Goal: Task Accomplishment & Management: Manage account settings

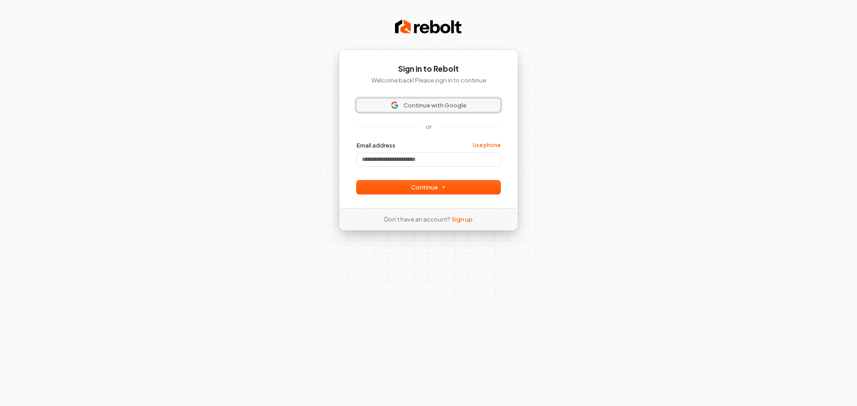
click at [432, 107] on span "Continue with Google" at bounding box center [434, 105] width 63 height 8
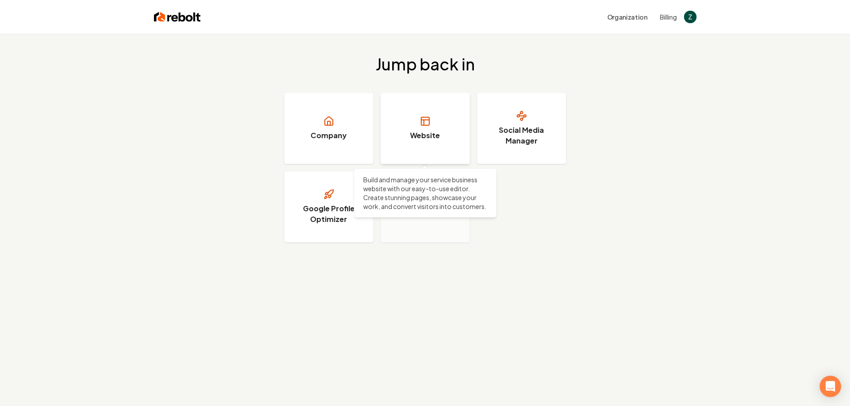
click at [439, 131] on h3 "Website" at bounding box center [425, 135] width 30 height 11
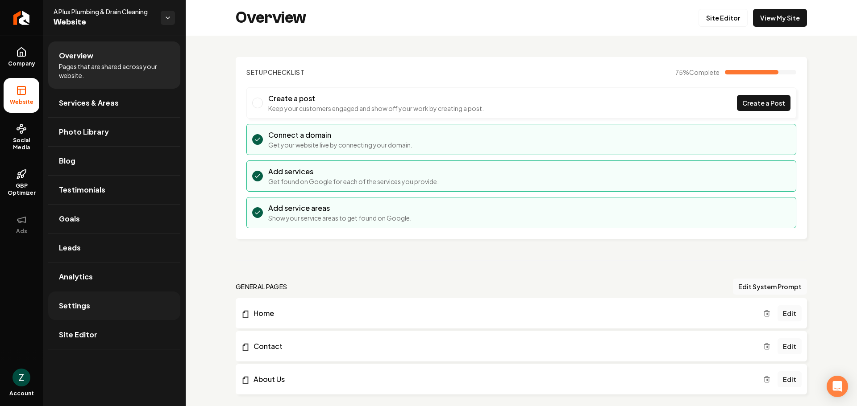
click at [76, 310] on span "Settings" at bounding box center [74, 306] width 31 height 11
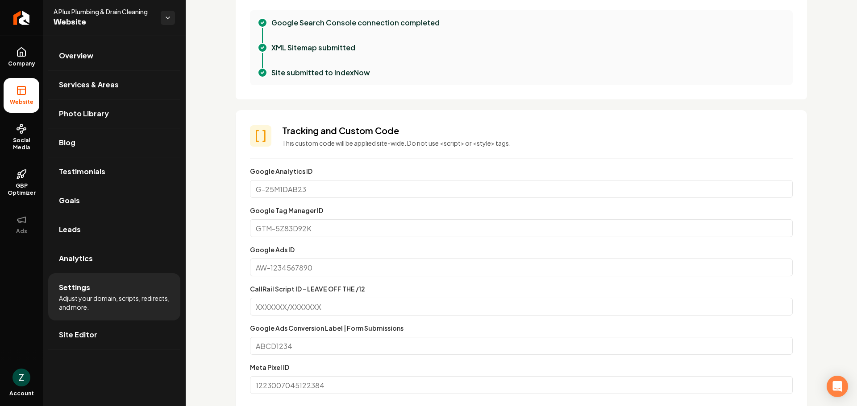
scroll to position [446, 0]
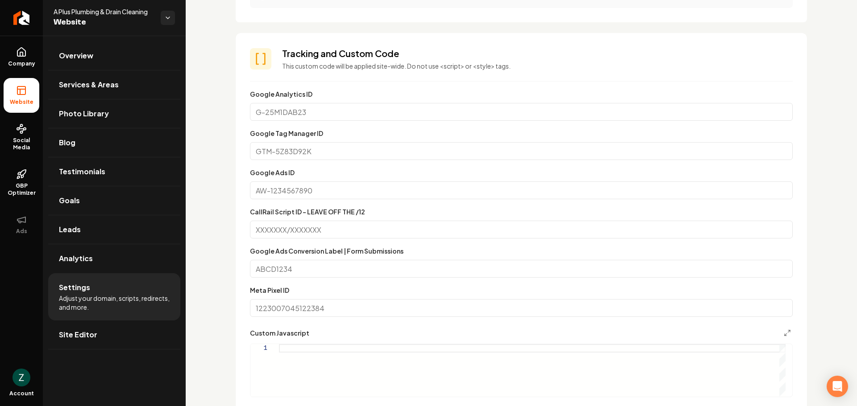
click at [353, 212] on label "CallRail Script ID - LEAVE OFF THE /12" at bounding box center [307, 212] width 115 height 8
click at [353, 221] on input "CallRail Script ID - LEAVE OFF THE /12" at bounding box center [521, 230] width 543 height 18
paste input "26a571ea8e9ebf5349ea"
type input "26a571ea8e9ebf5349ea"
paste input "987567293/26a571ea8e9ebf5349ea"
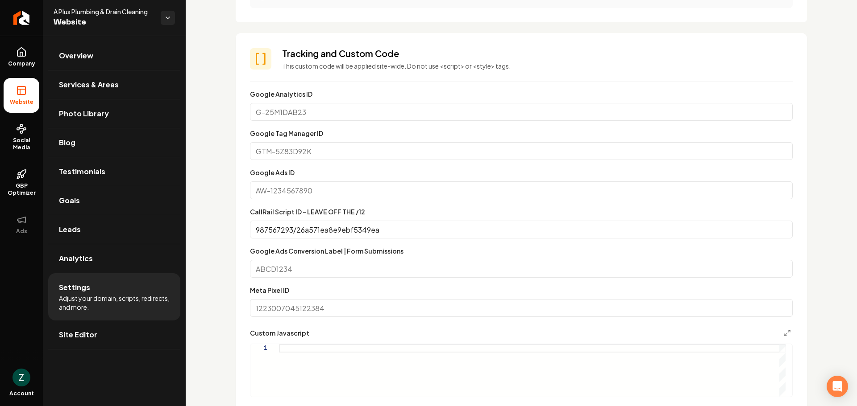
type input "987567293/26a571ea8e9ebf5349ea"
click at [337, 266] on input "Google Ads Conversion Label | Form Submissions" at bounding box center [521, 269] width 543 height 18
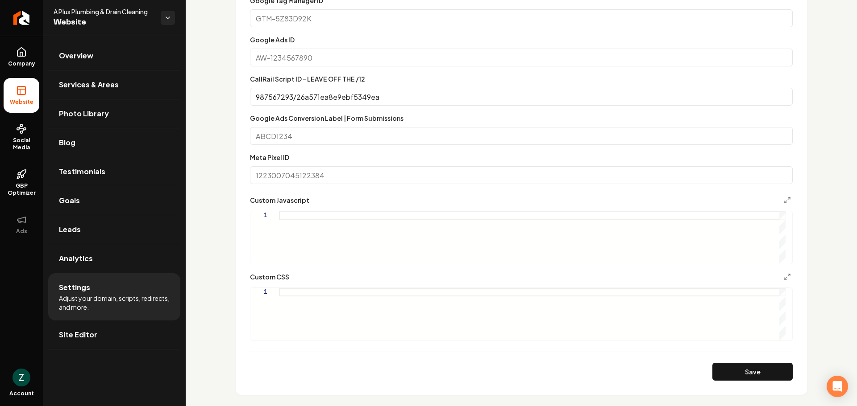
scroll to position [580, 0]
click at [720, 369] on button "Save" at bounding box center [752, 371] width 80 height 18
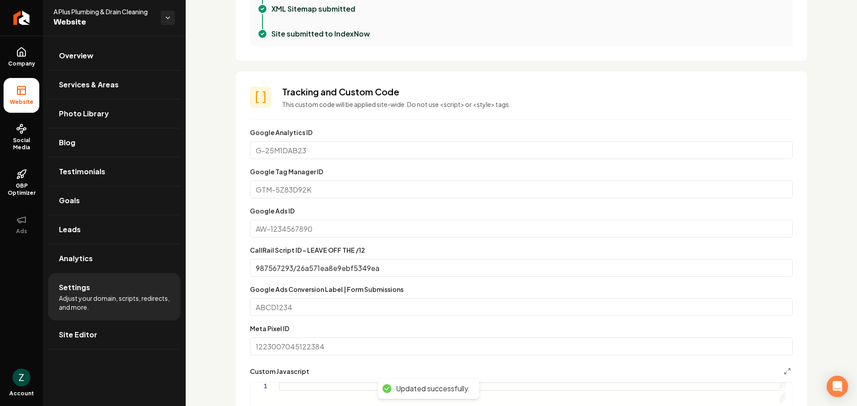
scroll to position [402, 0]
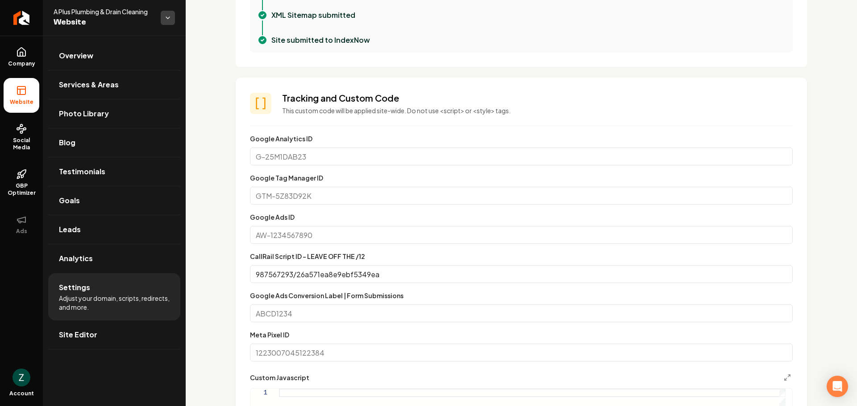
click at [164, 20] on html "Company Website Social Media GBP Optimizer Ads Account A Plus Plumbing & Drain …" at bounding box center [428, 203] width 857 height 406
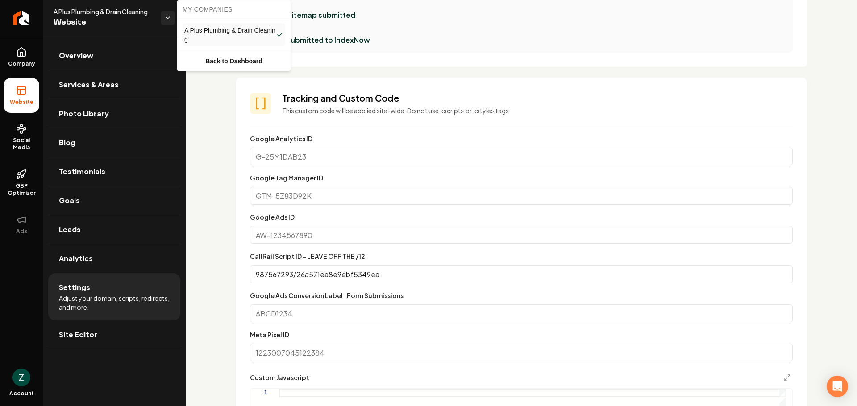
click at [197, 113] on html "Company Website Social Media GBP Optimizer Ads Account A Plus Plumbing & Drain …" at bounding box center [428, 203] width 857 height 406
